Goal: Task Accomplishment & Management: Use online tool/utility

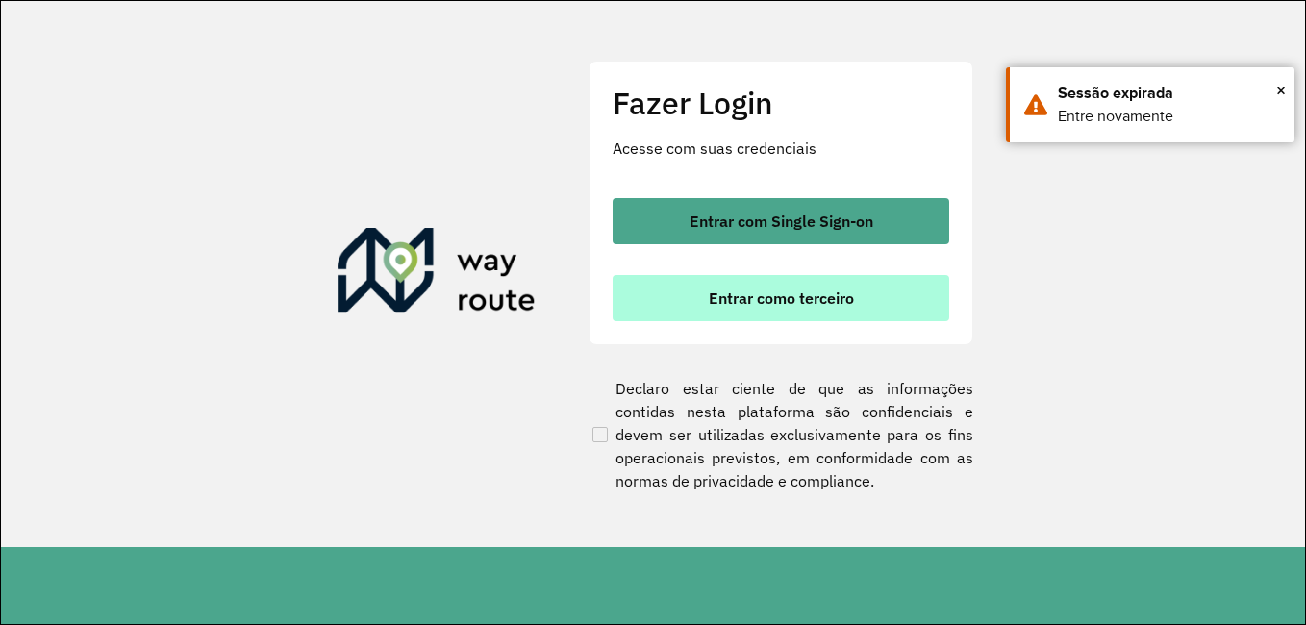
click at [793, 309] on button "Entrar como terceiro" at bounding box center [780, 298] width 336 height 46
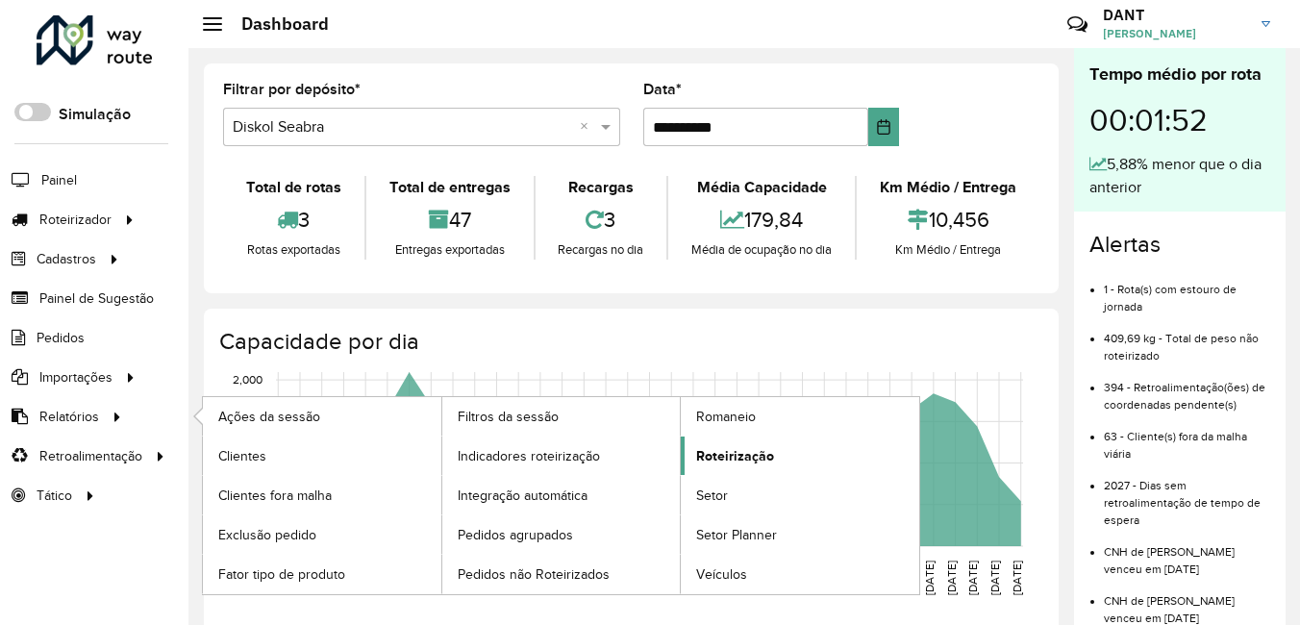
click at [731, 452] on span "Roteirização" at bounding box center [735, 456] width 78 height 20
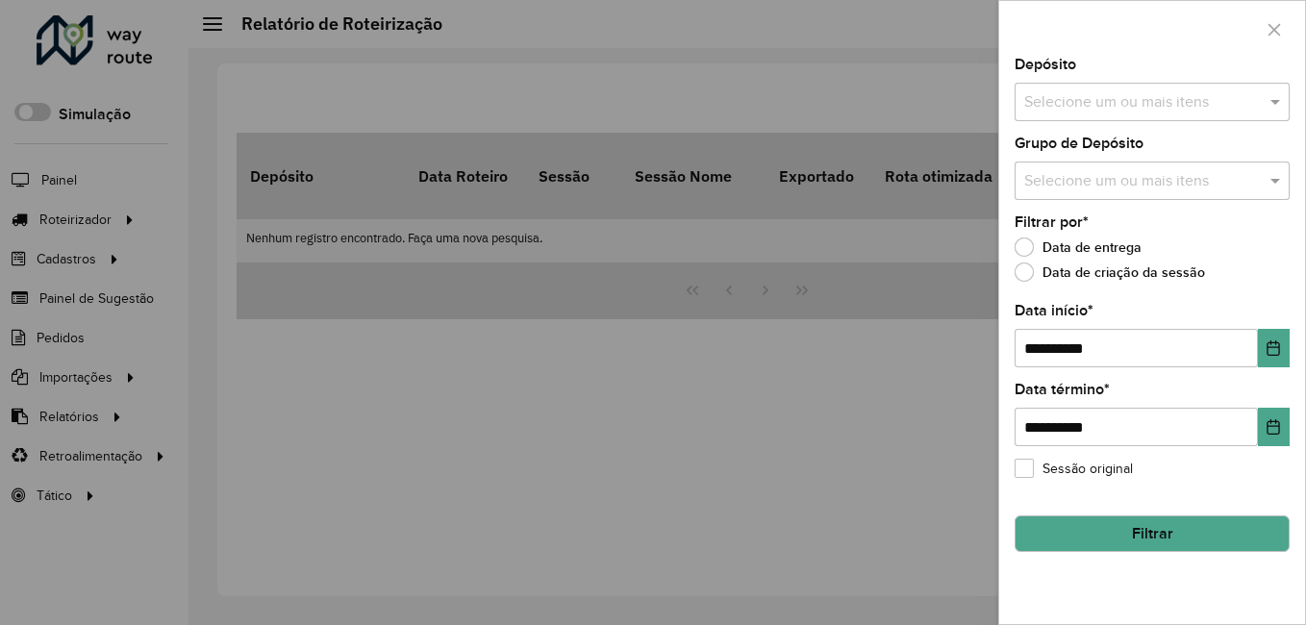
click at [1185, 102] on input "text" at bounding box center [1142, 102] width 246 height 23
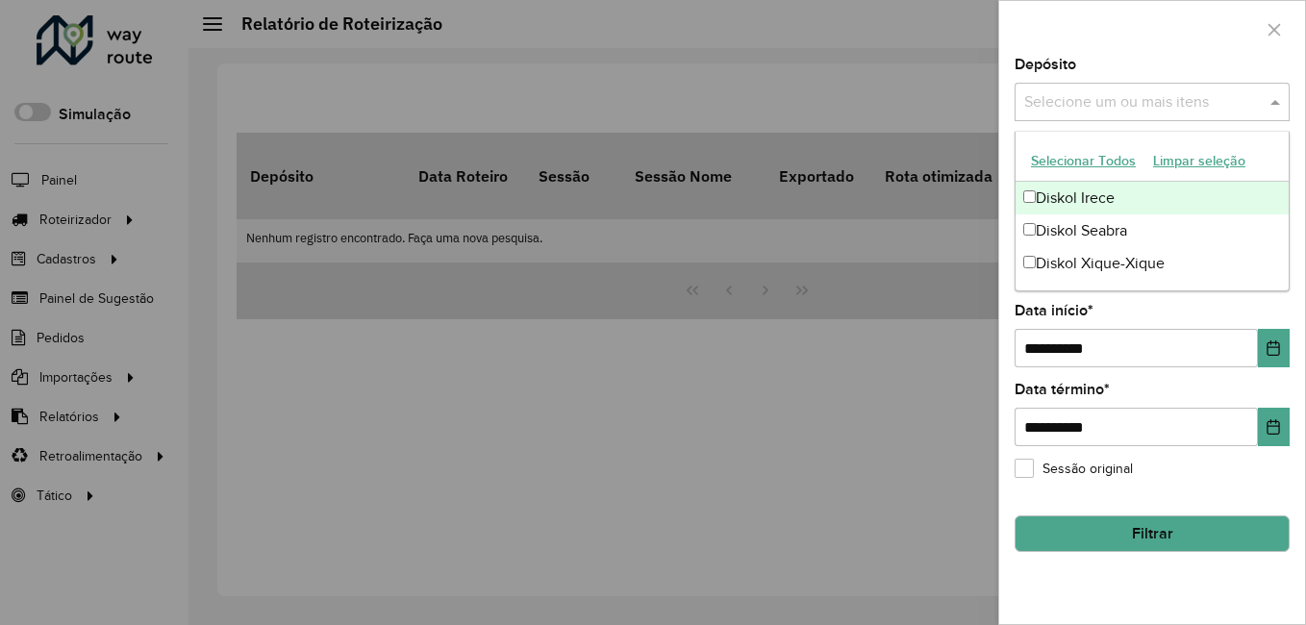
click at [1072, 191] on div "Diskol Irece" at bounding box center [1151, 198] width 273 height 33
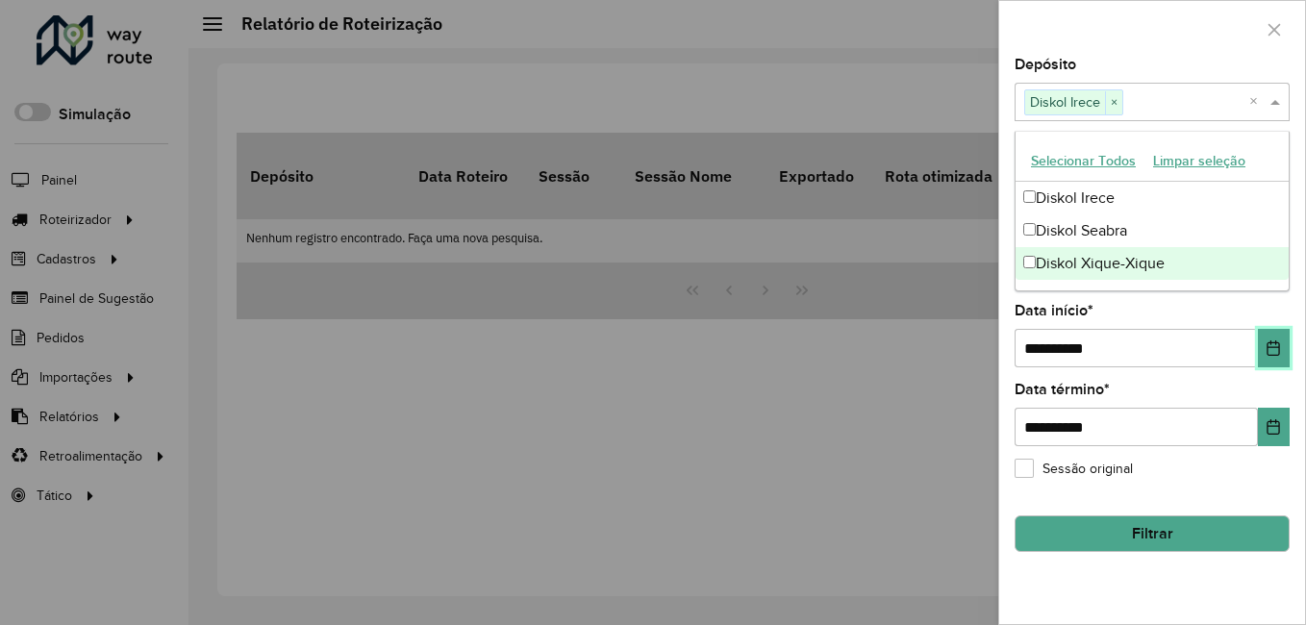
click at [1270, 355] on icon "Choose Date" at bounding box center [1272, 347] width 15 height 15
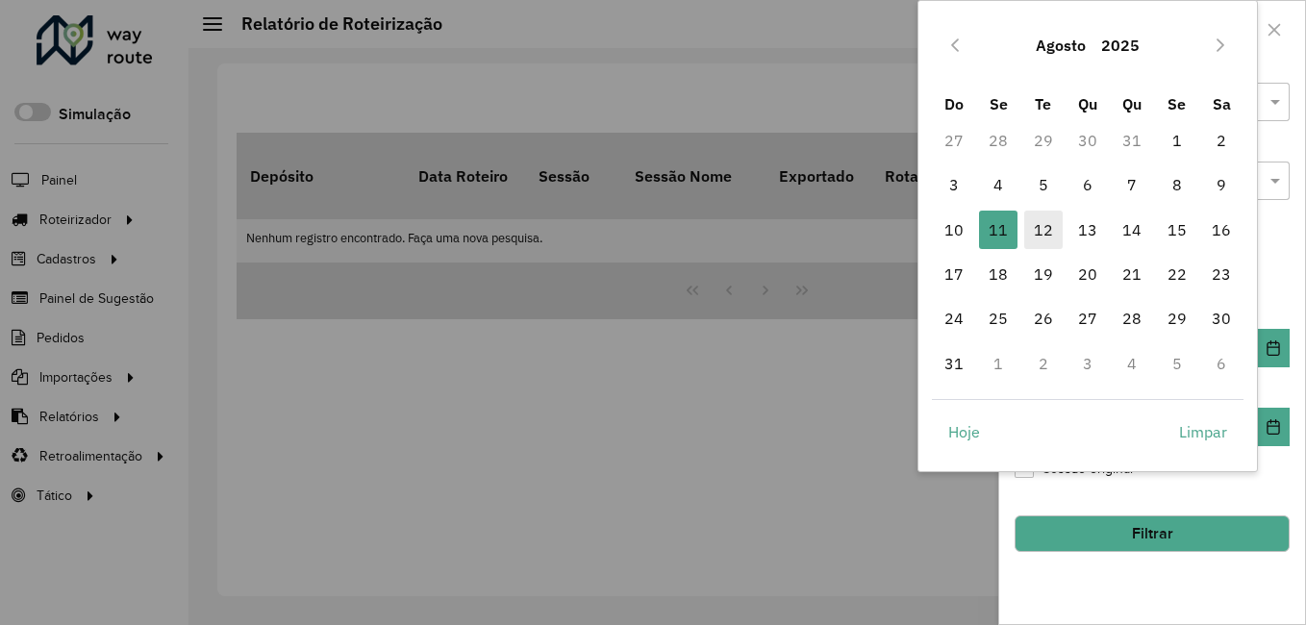
click at [1041, 234] on span "12" at bounding box center [1043, 230] width 38 height 38
type input "**********"
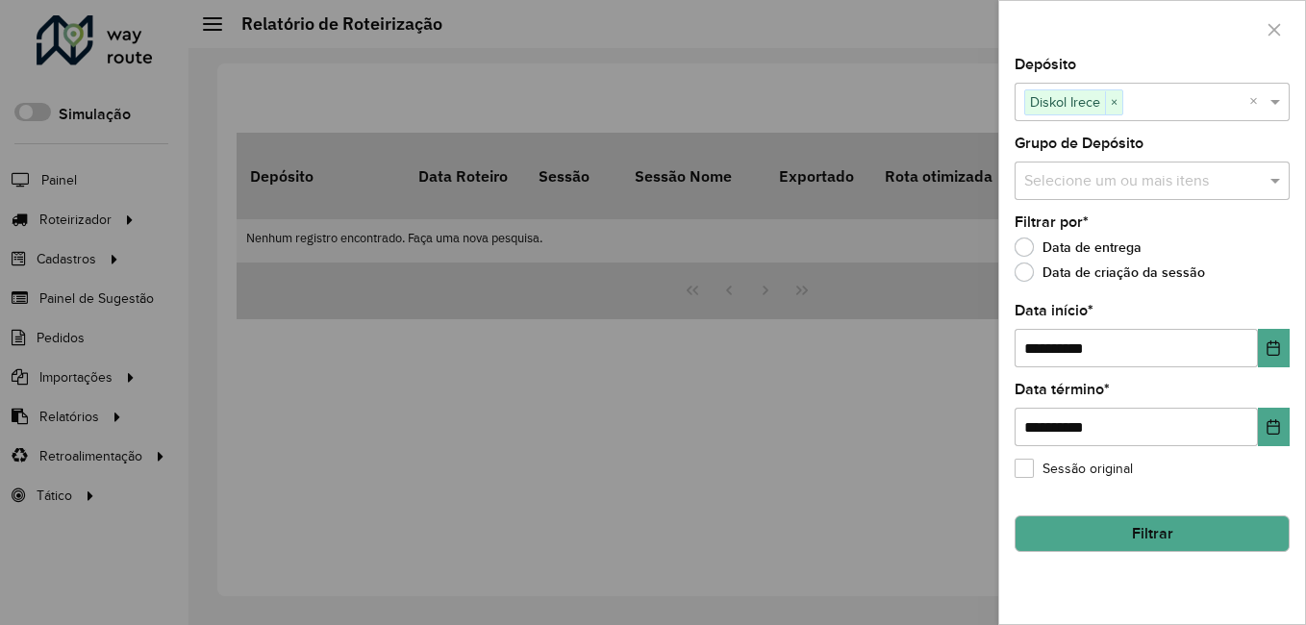
click at [1171, 531] on button "Filtrar" at bounding box center [1151, 533] width 275 height 37
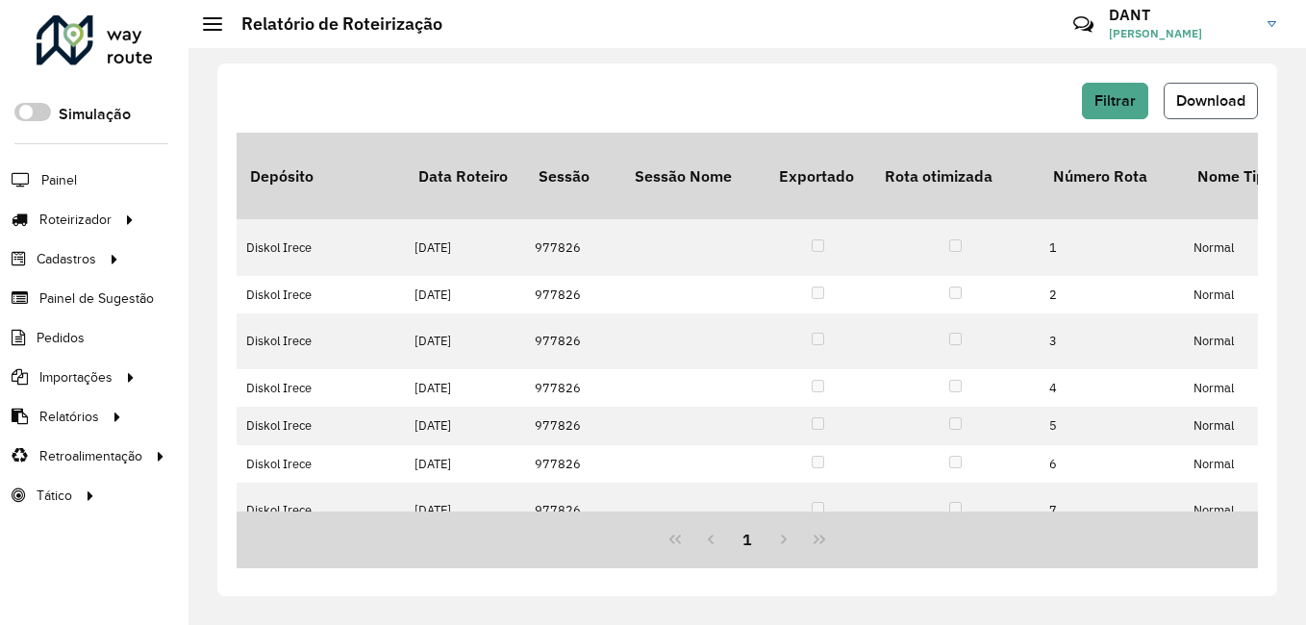
click at [1216, 95] on span "Download" at bounding box center [1210, 100] width 69 height 16
